Goal: Information Seeking & Learning: Learn about a topic

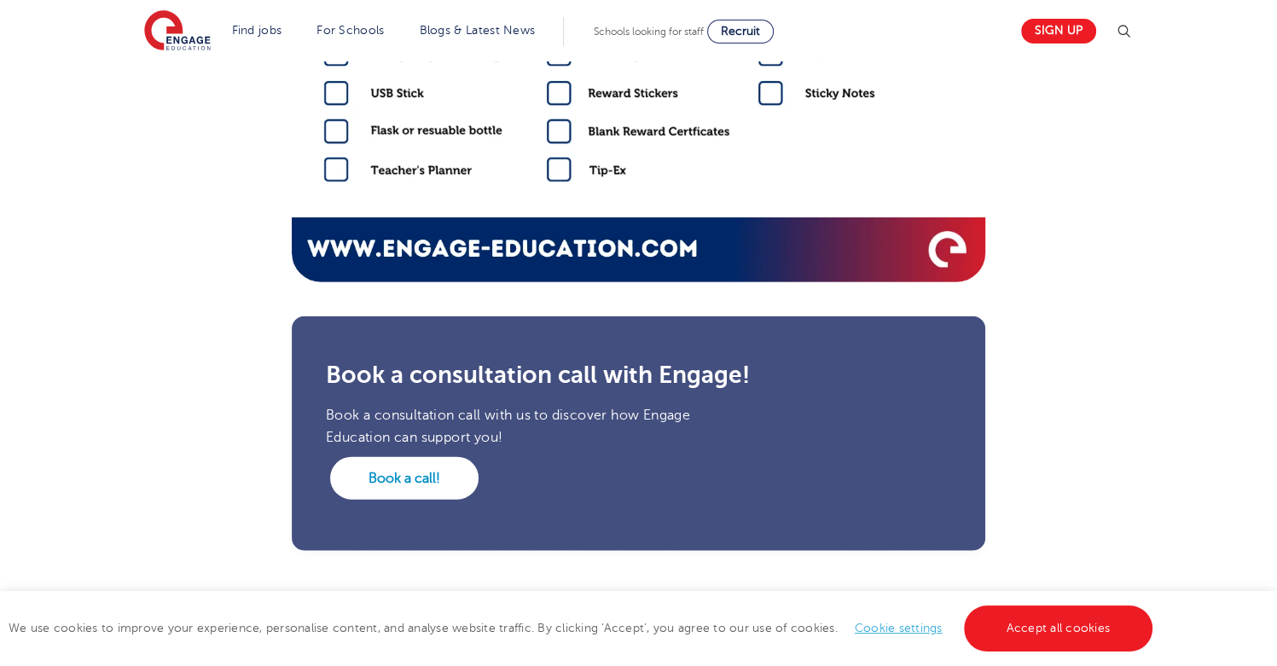
scroll to position [2851, 0]
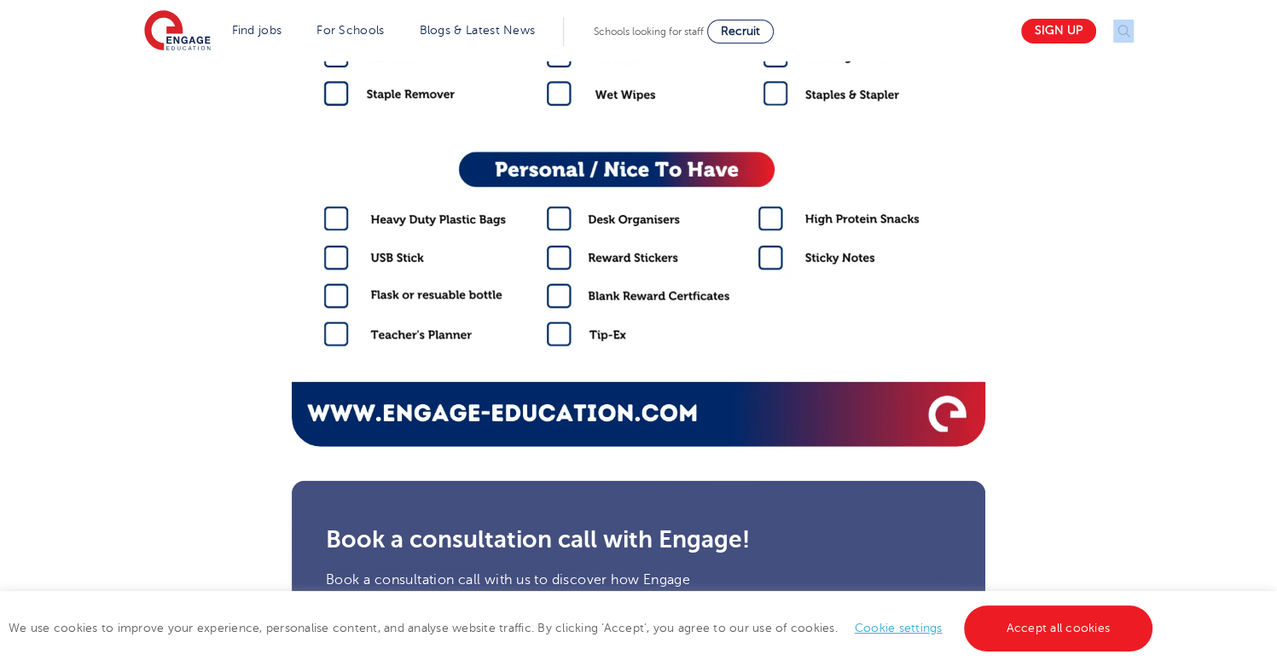
scroll to position [2842, 0]
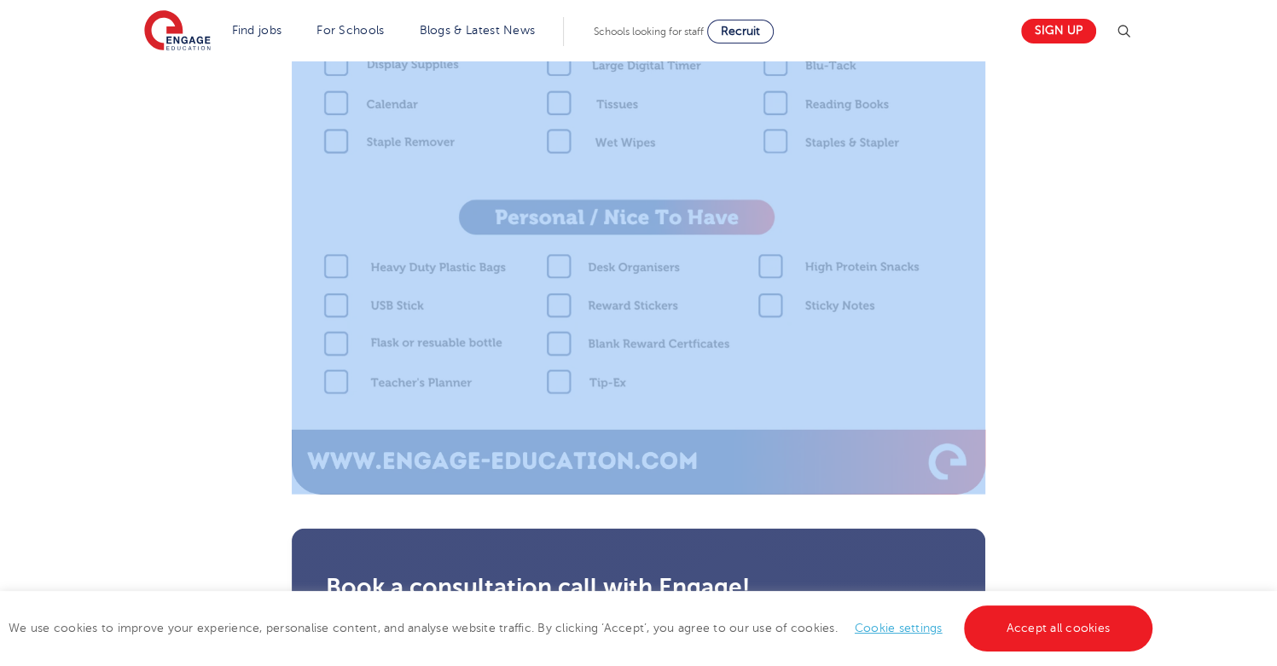
drag, startPoint x: 296, startPoint y: 143, endPoint x: 1098, endPoint y: 488, distance: 873.1
copy section "Schools supply list Your school should provide you with the basics. They may al…"
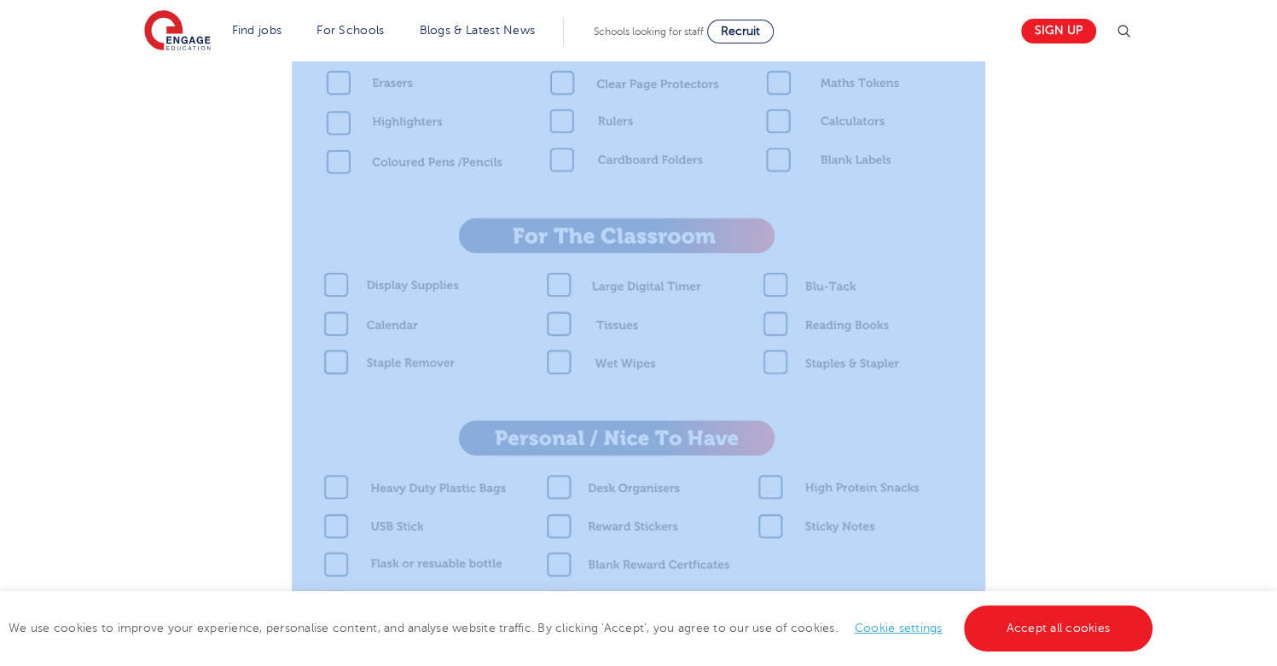
scroll to position [2614, 0]
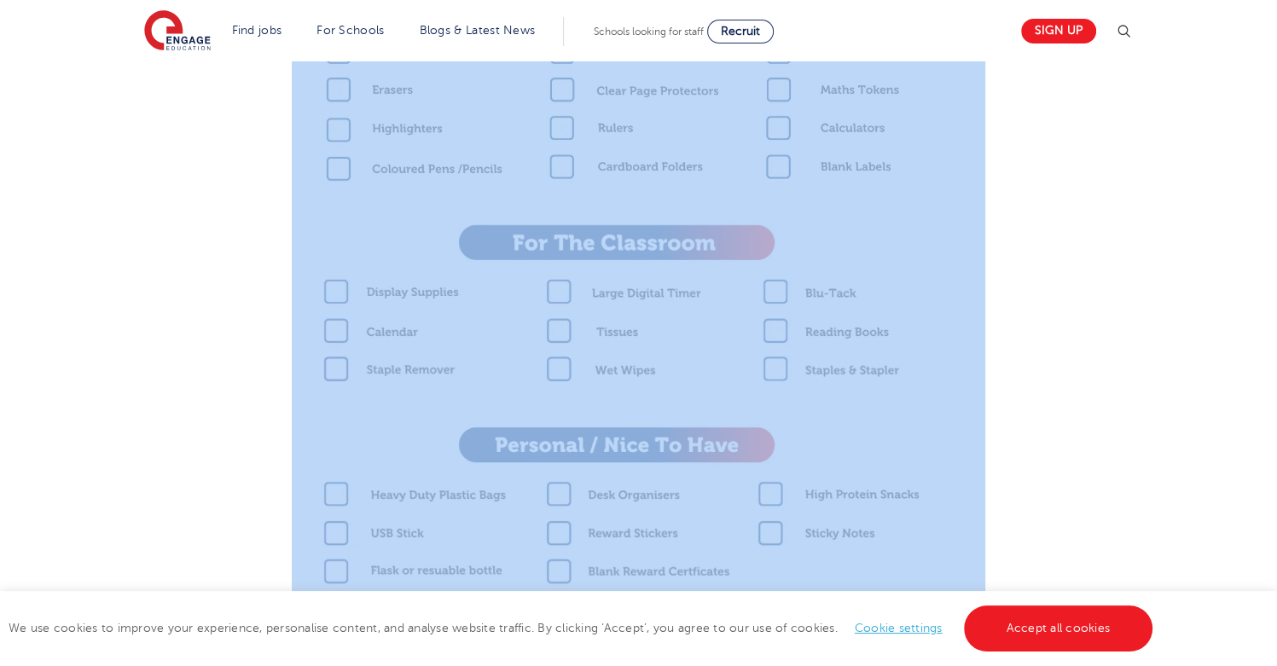
copy section "Schools supply list Your school should provide you with the basics. They may al…"
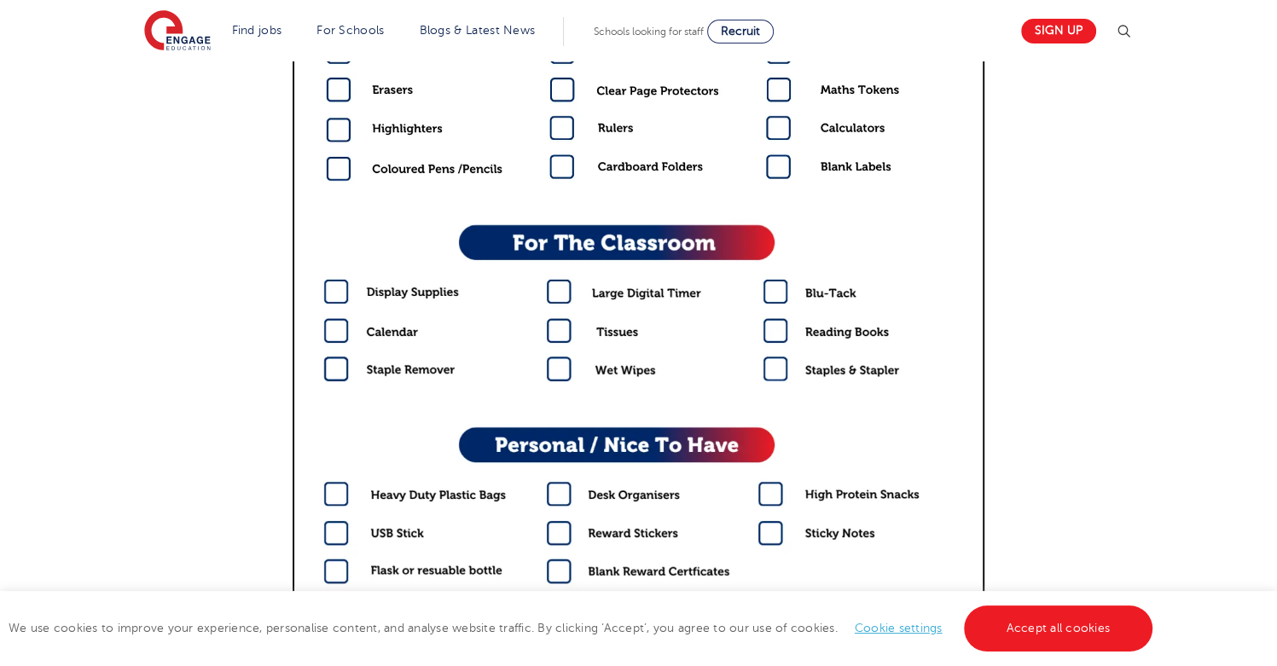
click at [462, 219] on img at bounding box center [639, 231] width 694 height 983
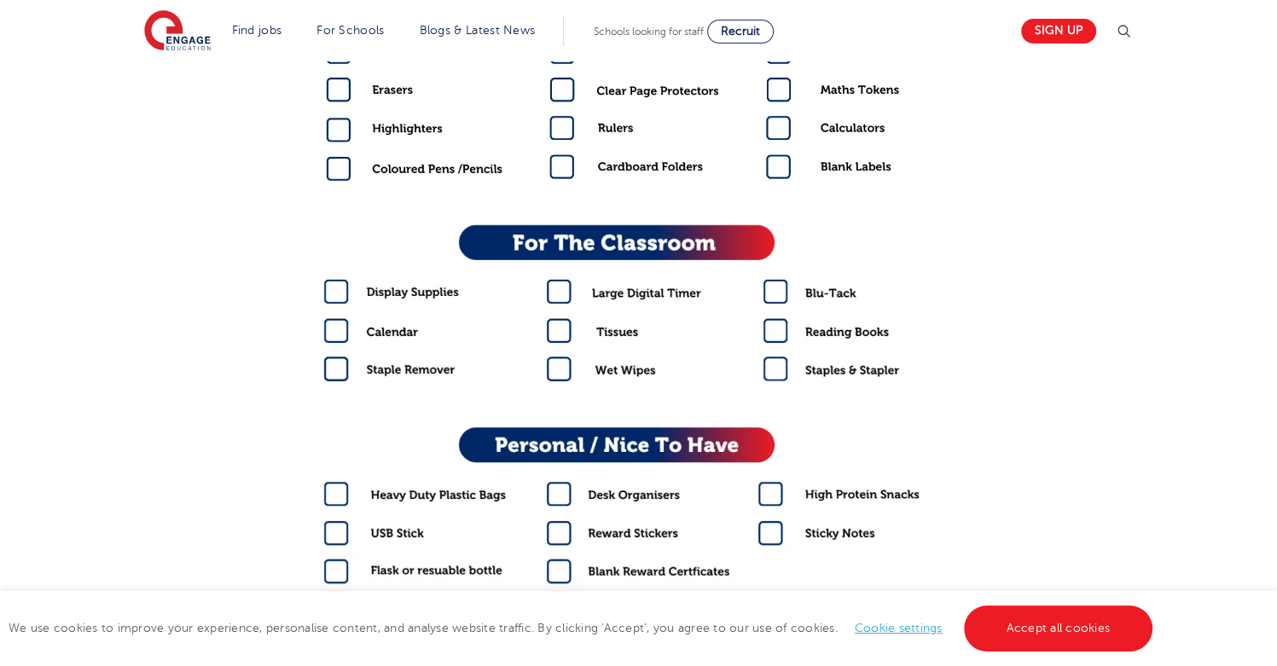
drag, startPoint x: 265, startPoint y: 70, endPoint x: 1005, endPoint y: 95, distance: 741.1
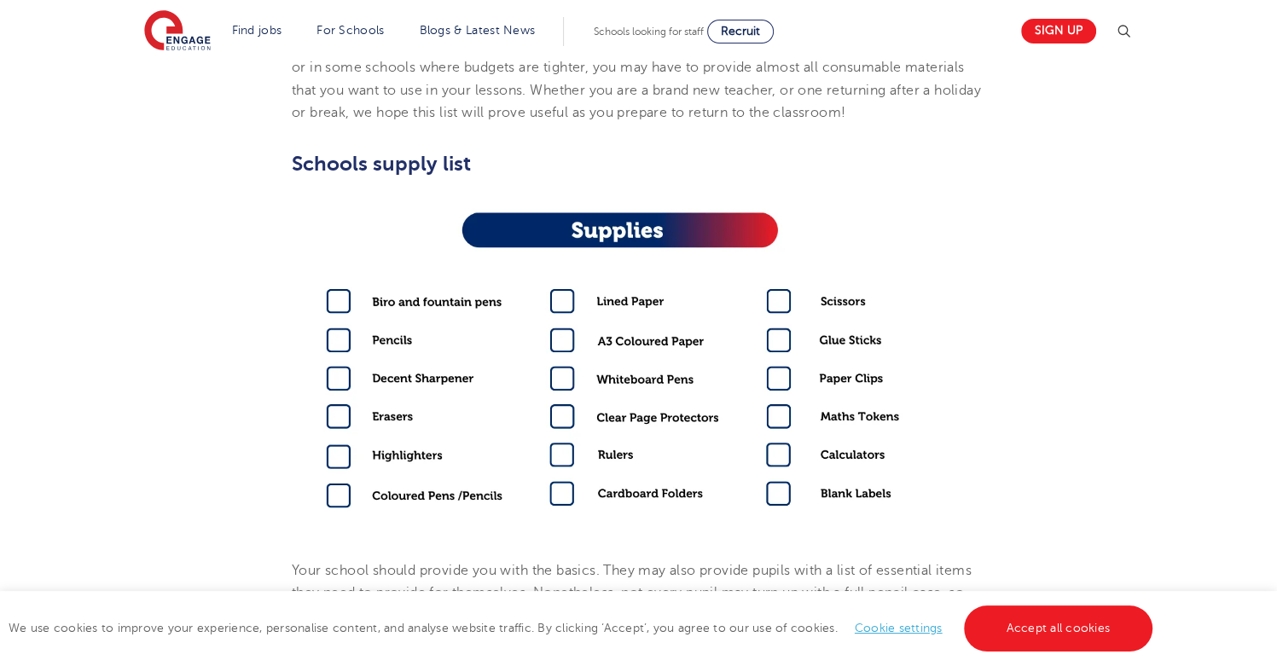
scroll to position [2615, 0]
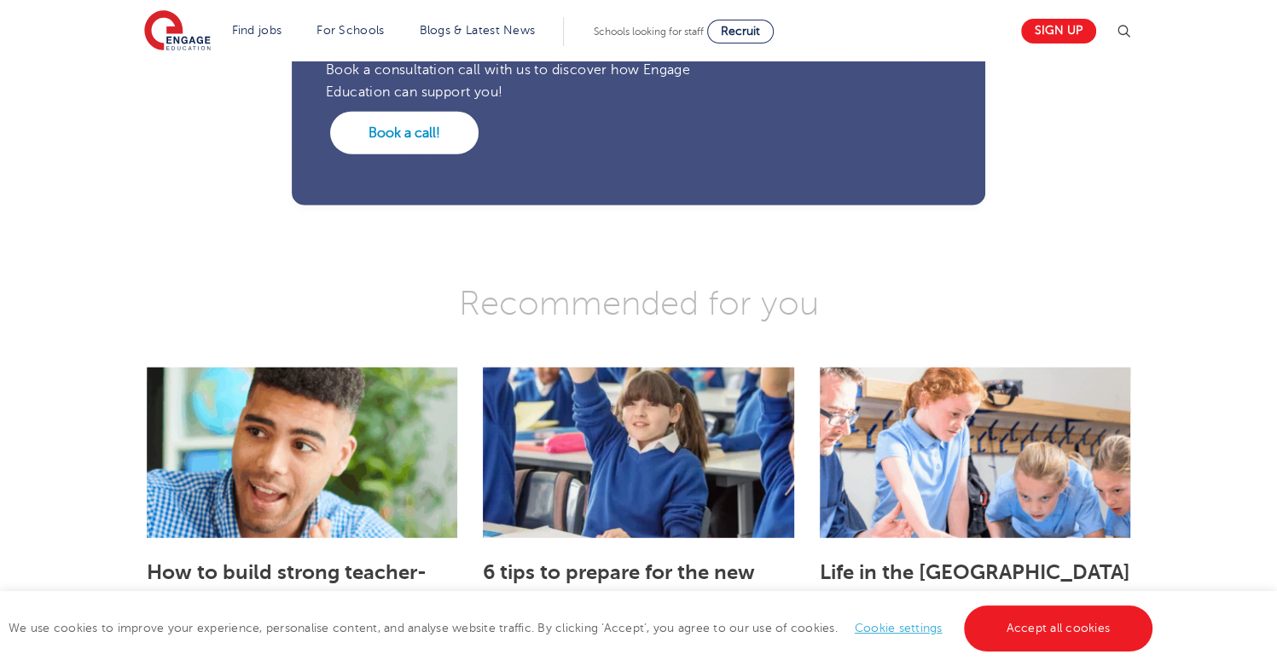
scroll to position [3344, 0]
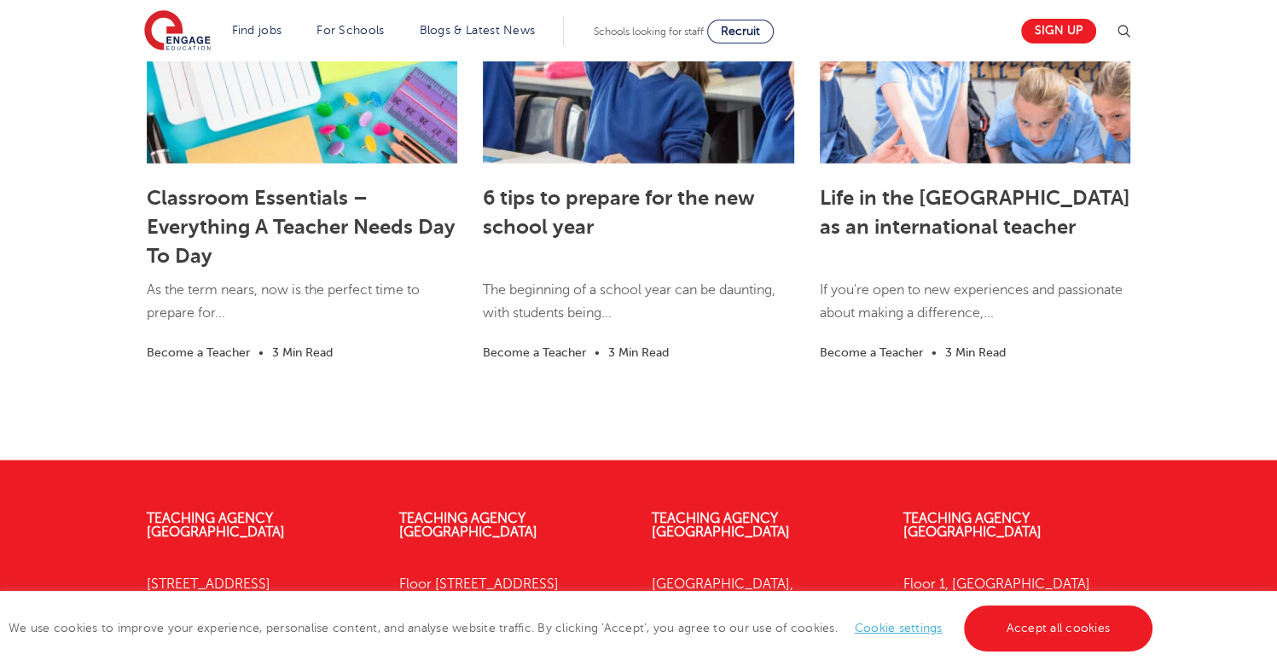
scroll to position [2637, 0]
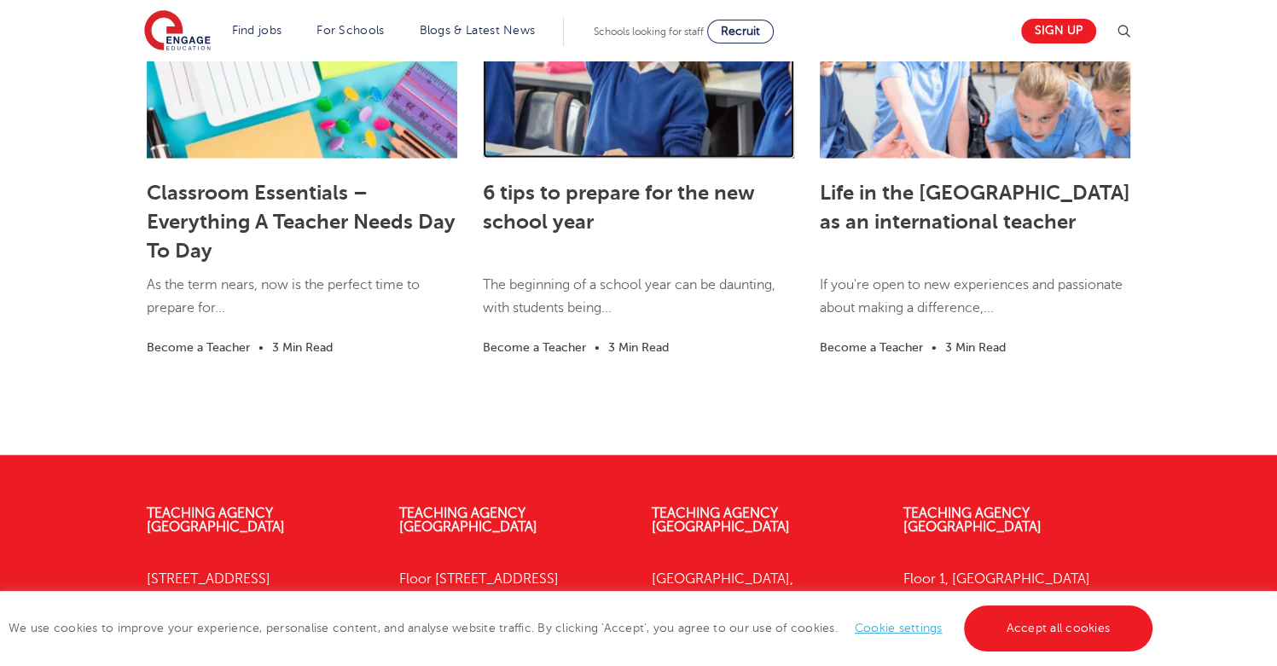
click at [660, 124] on link at bounding box center [638, 73] width 311 height 171
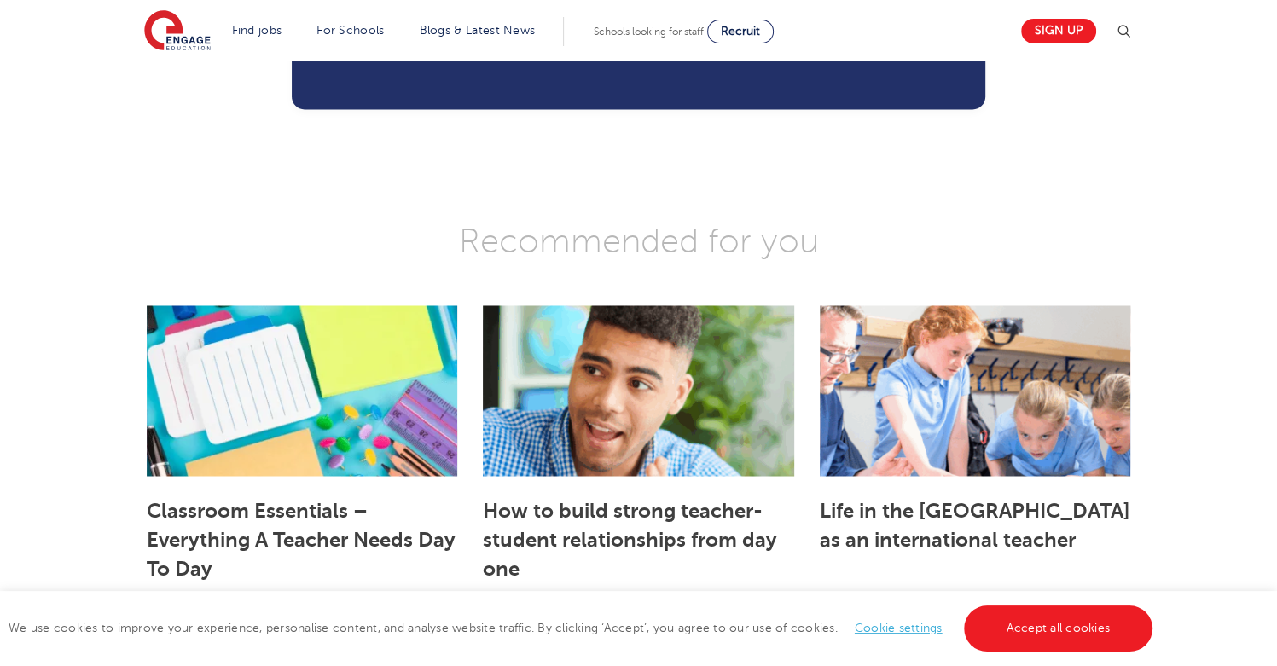
scroll to position [2308, 0]
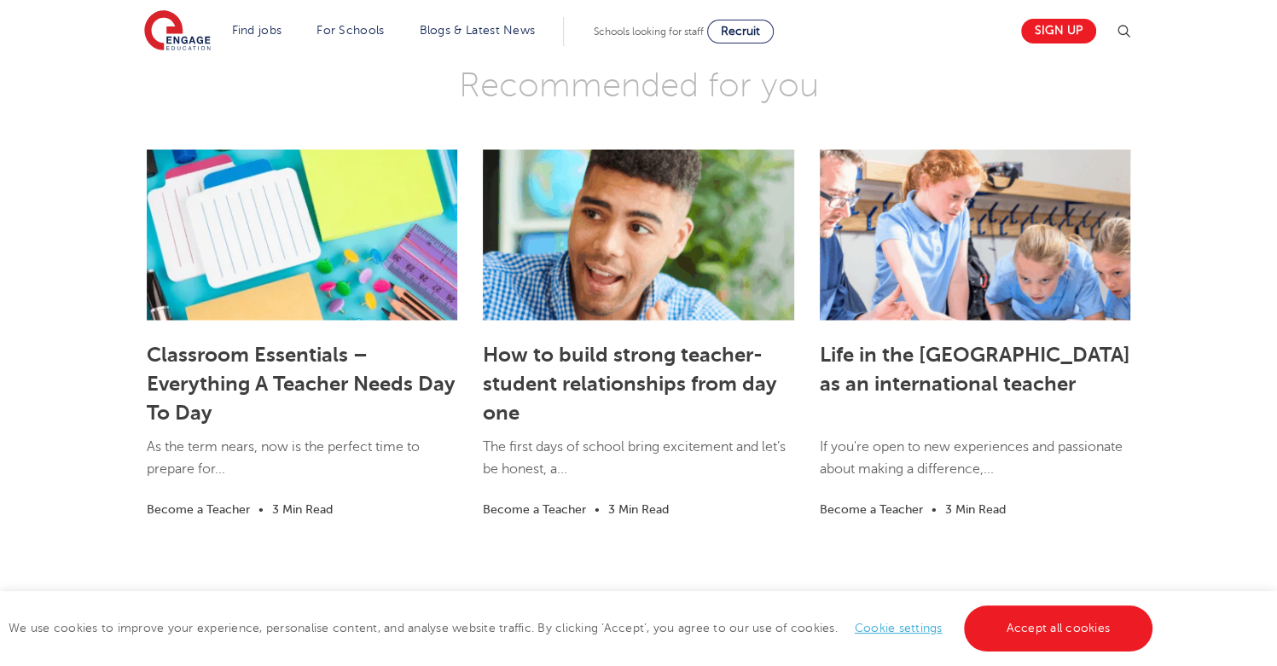
drag, startPoint x: 1284, startPoint y: 95, endPoint x: 1270, endPoint y: 536, distance: 441.4
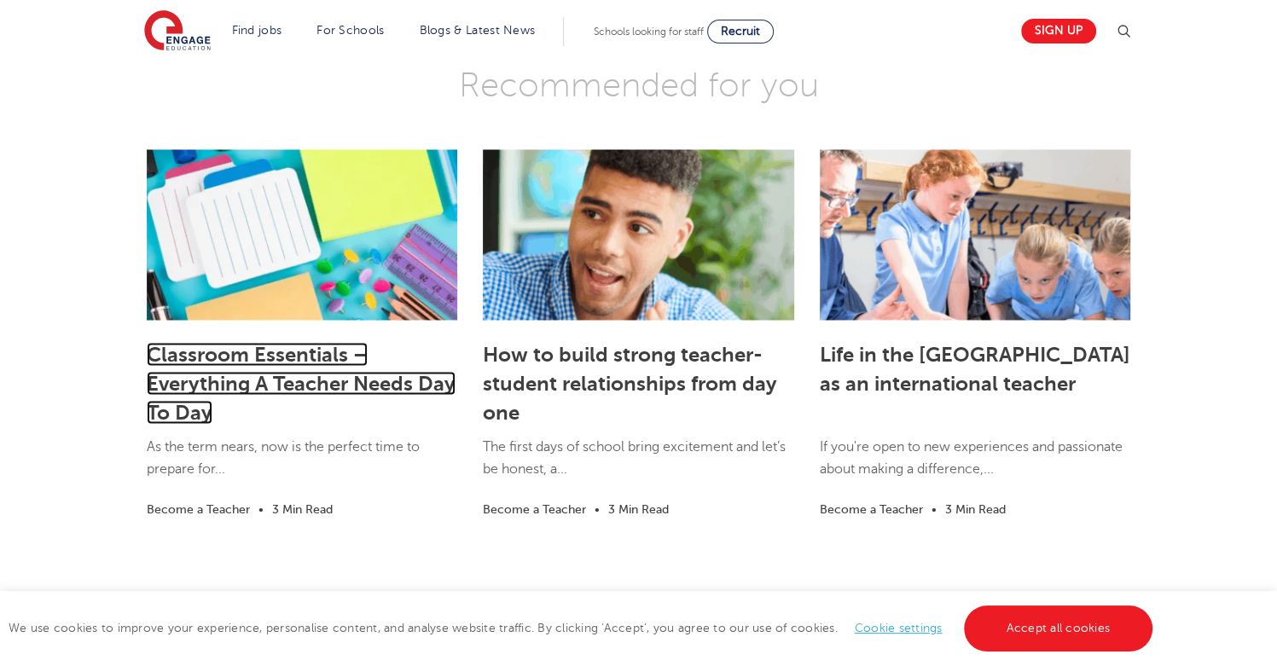
click at [276, 342] on link "Classroom Essentials – Everything A Teacher Needs Day To Day" at bounding box center [301, 383] width 309 height 82
